Goal: Task Accomplishment & Management: Use online tool/utility

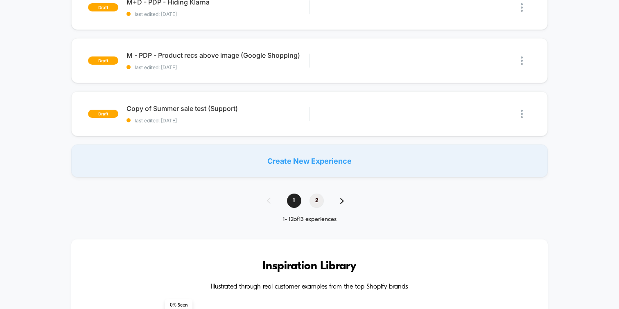
click at [314, 197] on span "2" at bounding box center [317, 201] width 14 height 14
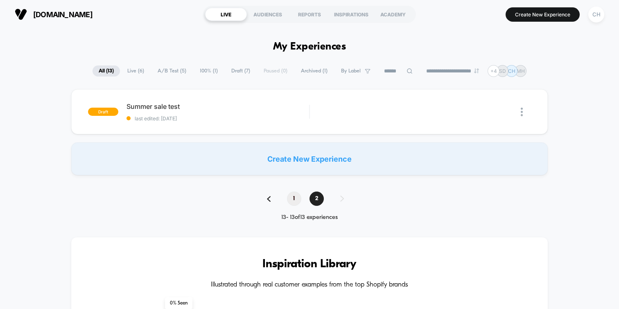
click at [296, 201] on span "1" at bounding box center [294, 199] width 14 height 14
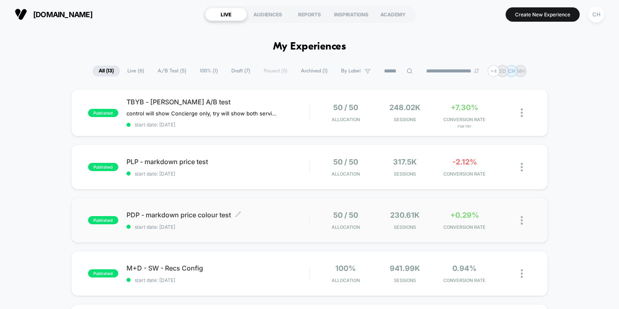
click at [265, 214] on span "PDP - markdown price colour test Click to edit experience details" at bounding box center [218, 215] width 183 height 8
click at [86, 210] on div "published PDP - markdown price colour test start date: 25/07/2025 50 / 50 Alloc…" at bounding box center [309, 220] width 477 height 45
click at [185, 215] on span "PDP - markdown price colour test Click to edit experience details" at bounding box center [218, 215] width 183 height 8
click at [325, 219] on div "50 / 50 Allocation" at bounding box center [345, 220] width 55 height 19
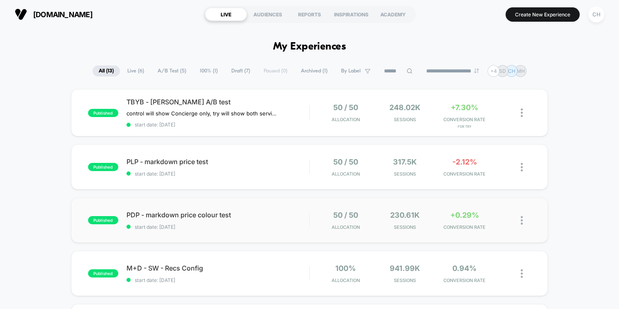
click at [544, 224] on div "published PDP - markdown price colour test start date: 25/07/2025 50 / 50 Alloc…" at bounding box center [309, 220] width 477 height 45
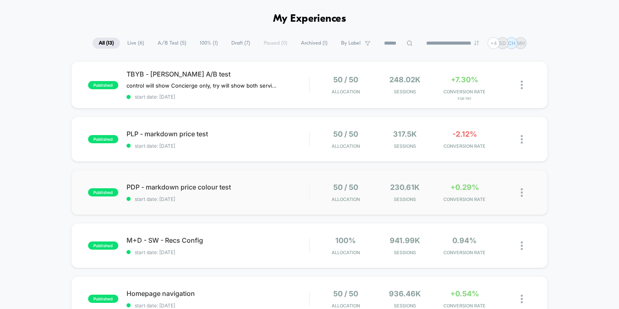
scroll to position [37, 0]
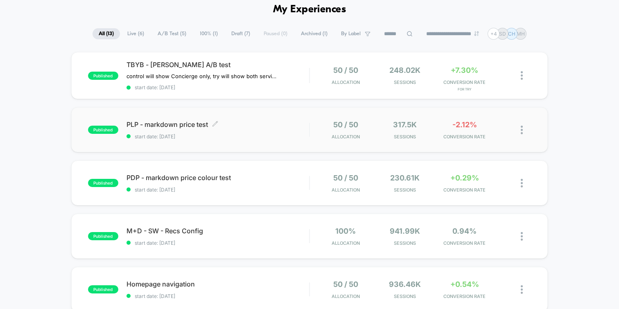
click at [258, 131] on div "PLP - markdown price test Click to edit experience details Click to edit experi…" at bounding box center [218, 129] width 183 height 19
